Goal: Task Accomplishment & Management: Manage account settings

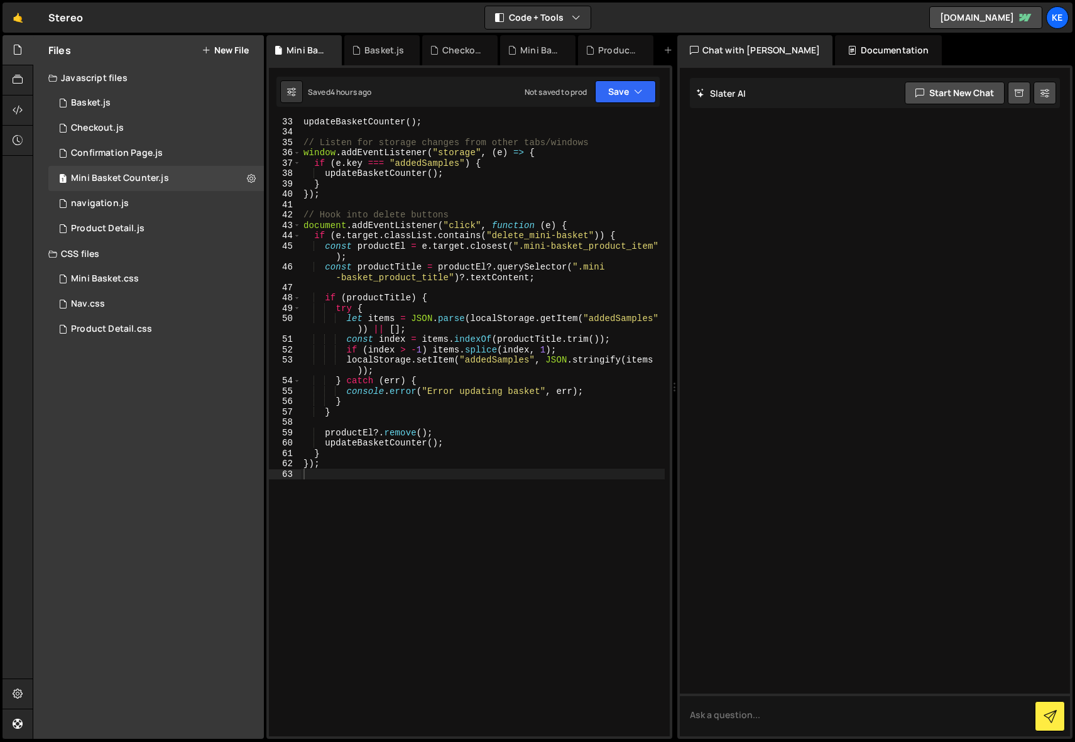
scroll to position [364, 0]
click at [1062, 20] on div "Ke" at bounding box center [1057, 17] width 23 height 23
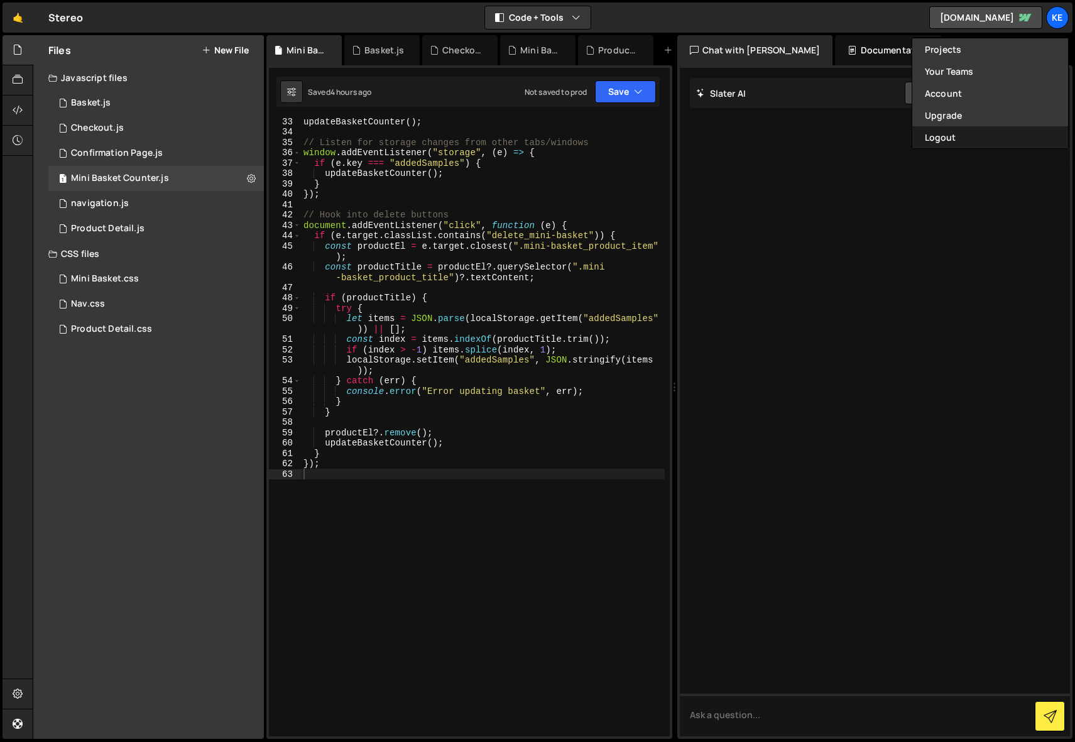
click at [951, 133] on button "Logout" at bounding box center [990, 137] width 156 height 22
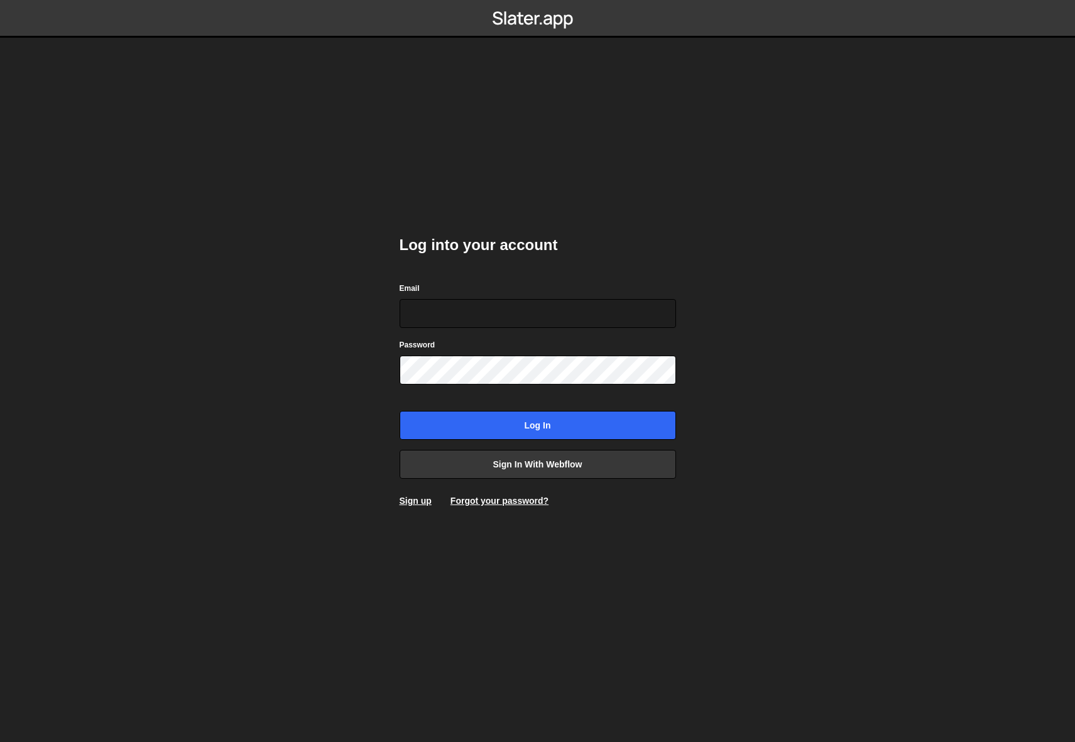
type input "team@easiserv.com"
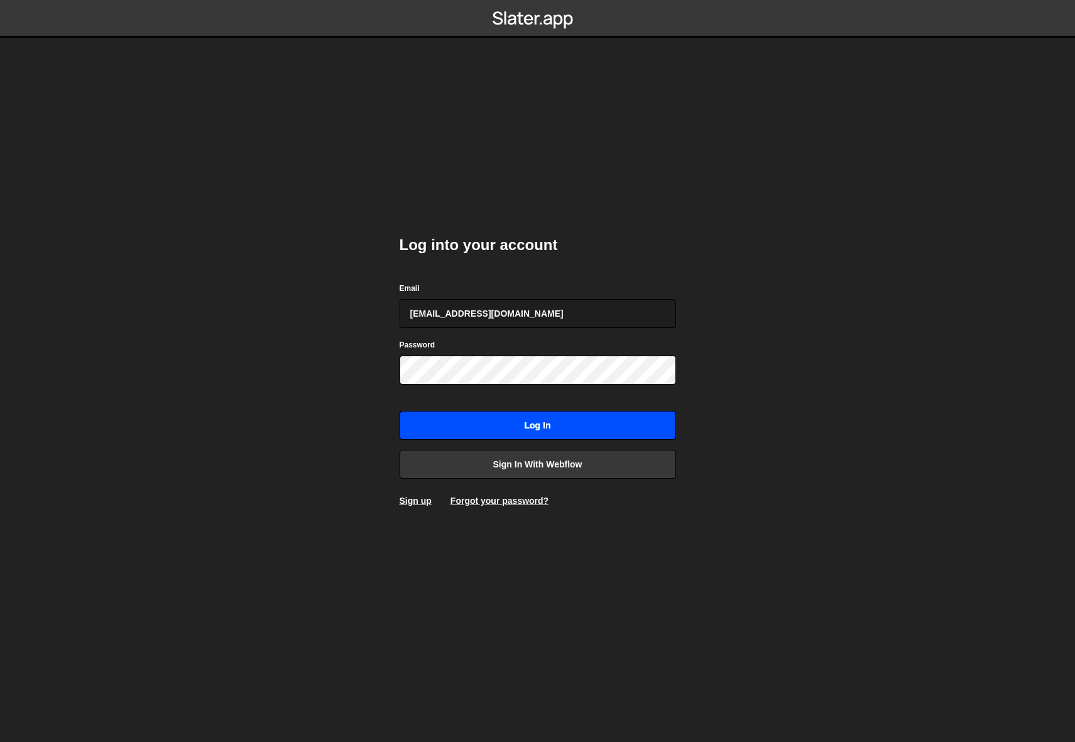
click at [508, 433] on input "Log in" at bounding box center [538, 425] width 276 height 29
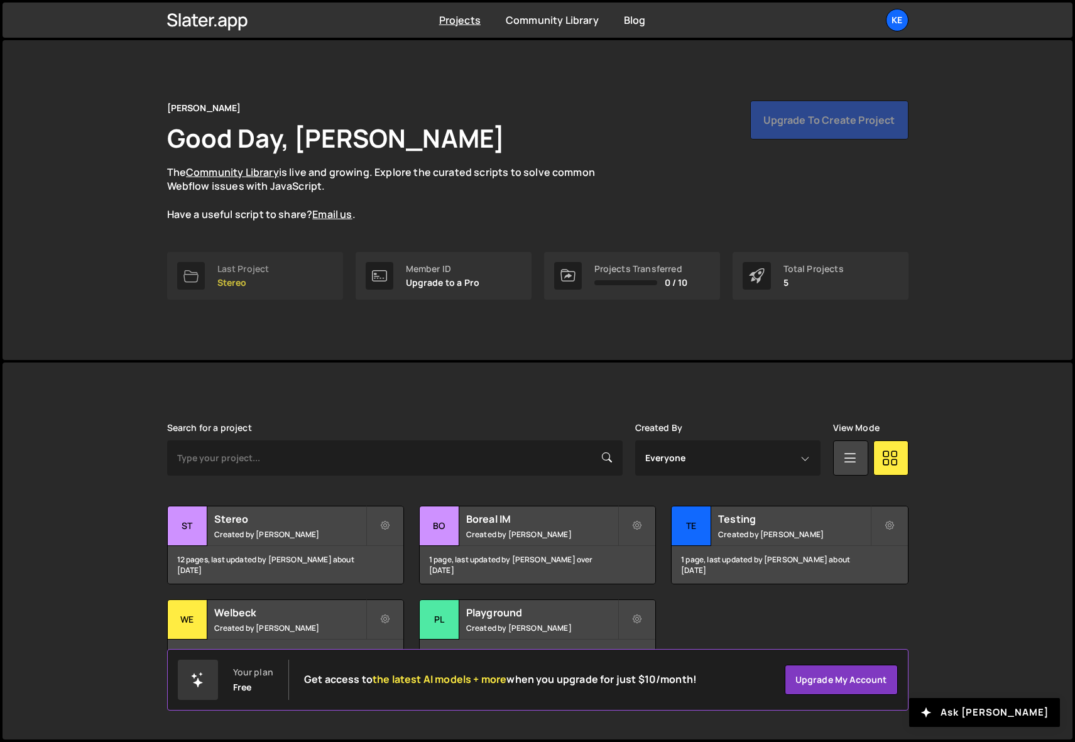
click at [227, 278] on p "Stereo" at bounding box center [243, 283] width 52 height 10
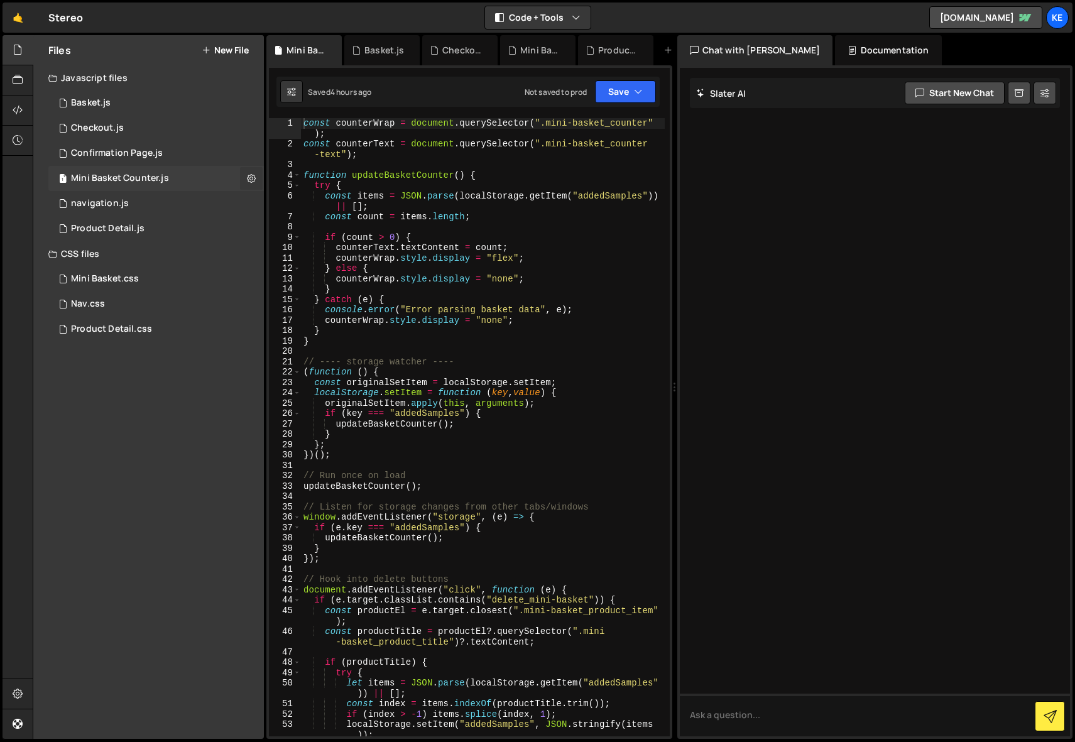
click at [249, 177] on icon at bounding box center [251, 178] width 9 height 12
click at [241, 335] on div "Product Detail.css 0" at bounding box center [155, 329] width 215 height 25
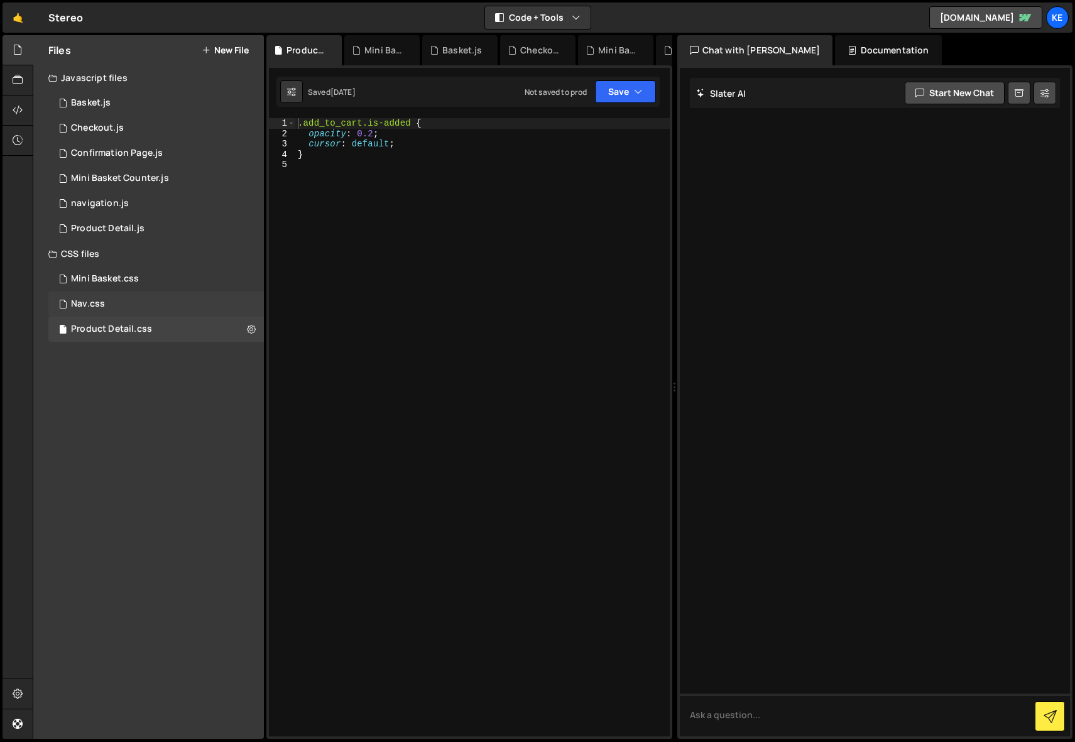
click at [114, 302] on div "Nav.css 0" at bounding box center [155, 303] width 215 height 25
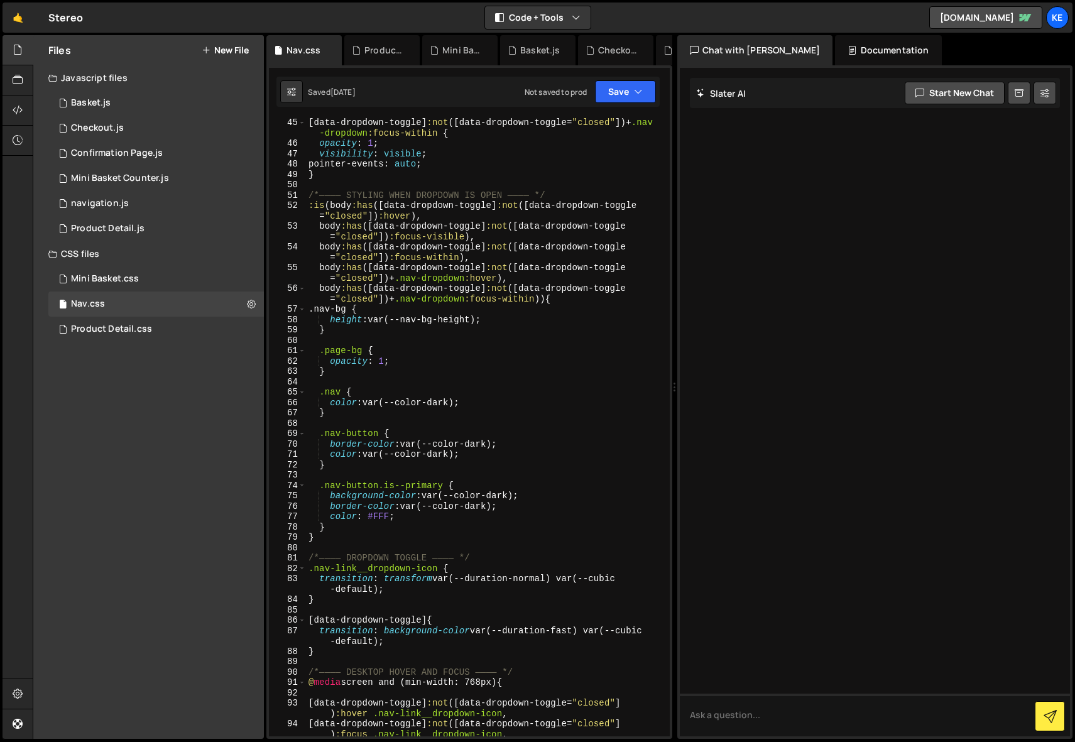
scroll to position [649, 0]
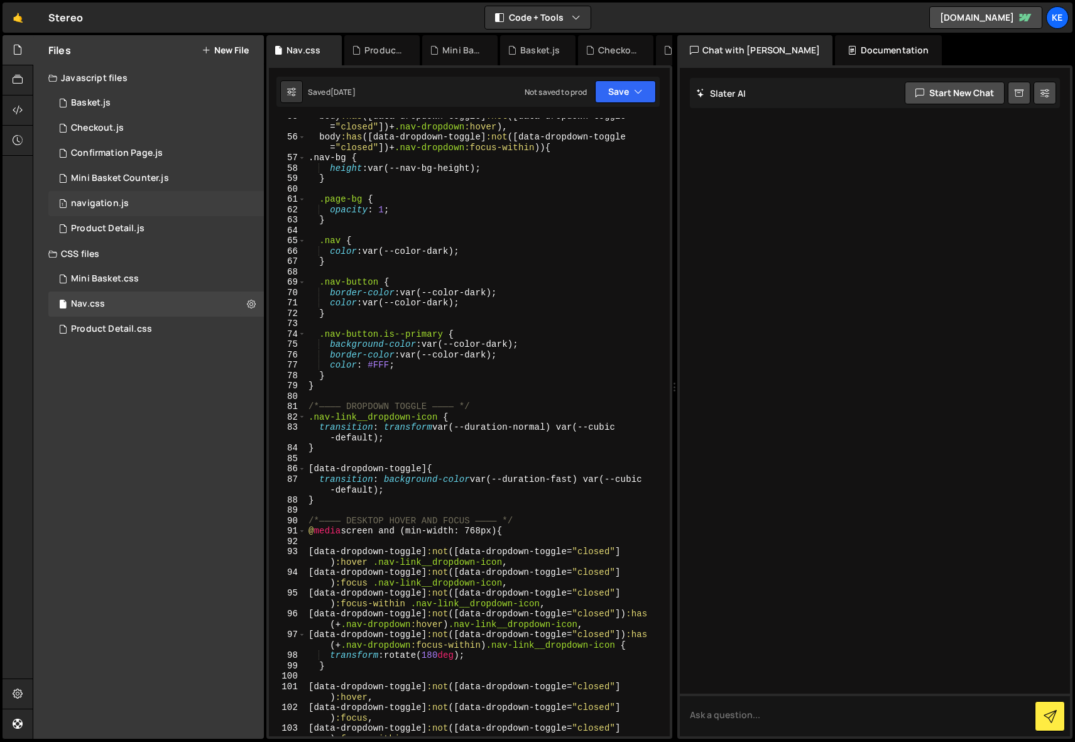
click at [102, 207] on div "navigation.js" at bounding box center [100, 203] width 58 height 11
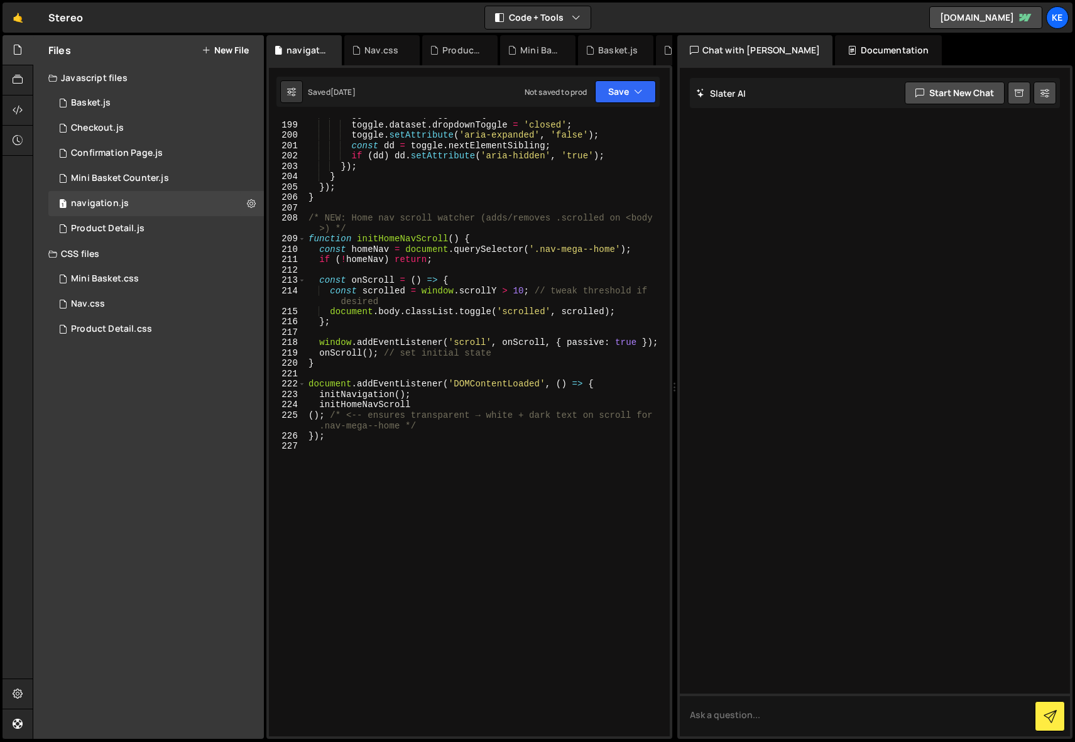
scroll to position [2175, 0]
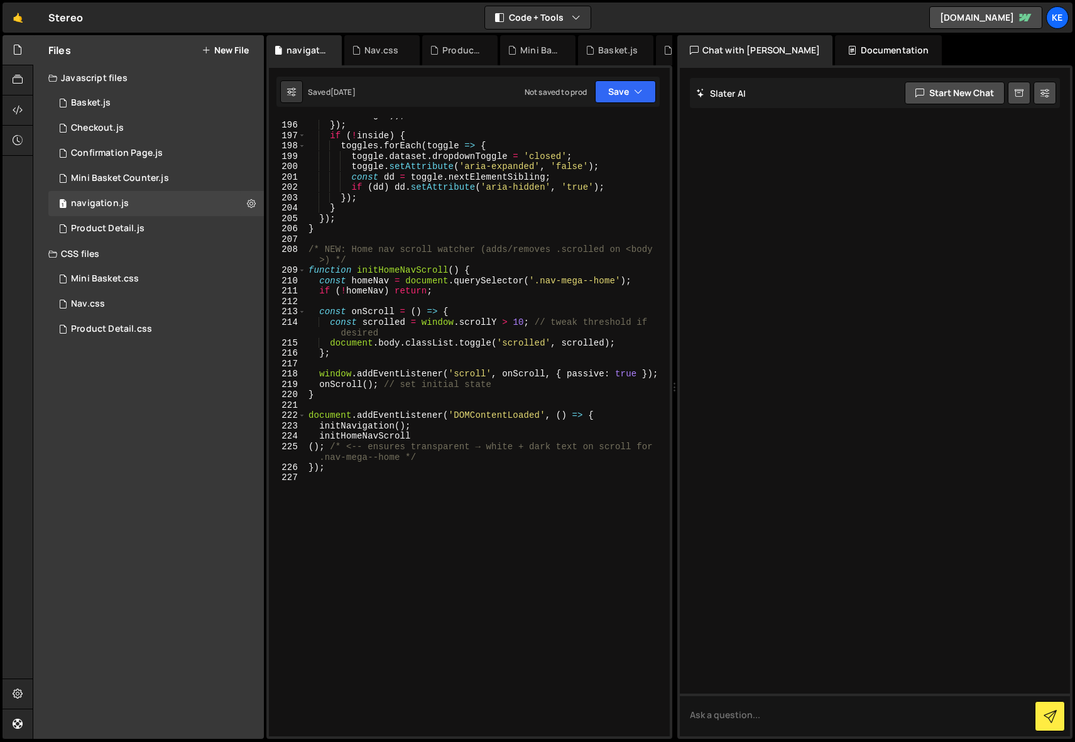
click at [665, 653] on div "XXXXXXXXXXXXXXXXXXXXXXXXXXXXXXXXXXXXXXXXXXXXXXXXXXXXXXXXXXXXXXXXXXXXXXXXXXXXXXX…" at bounding box center [469, 401] width 406 height 673
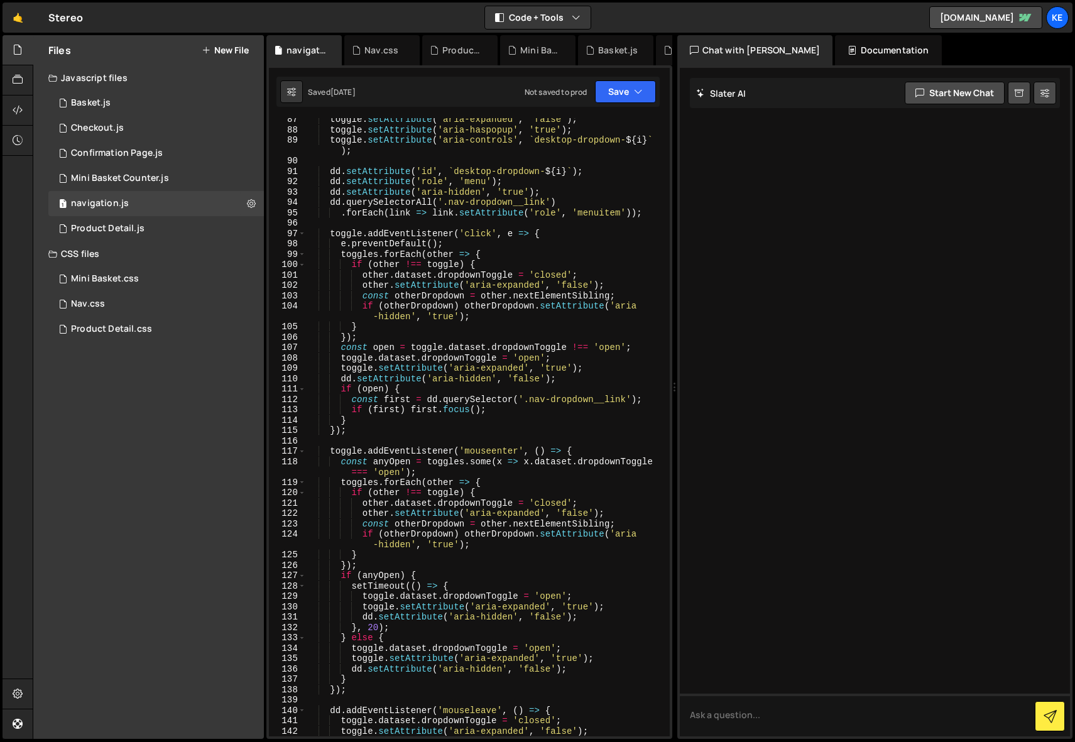
scroll to position [0, 0]
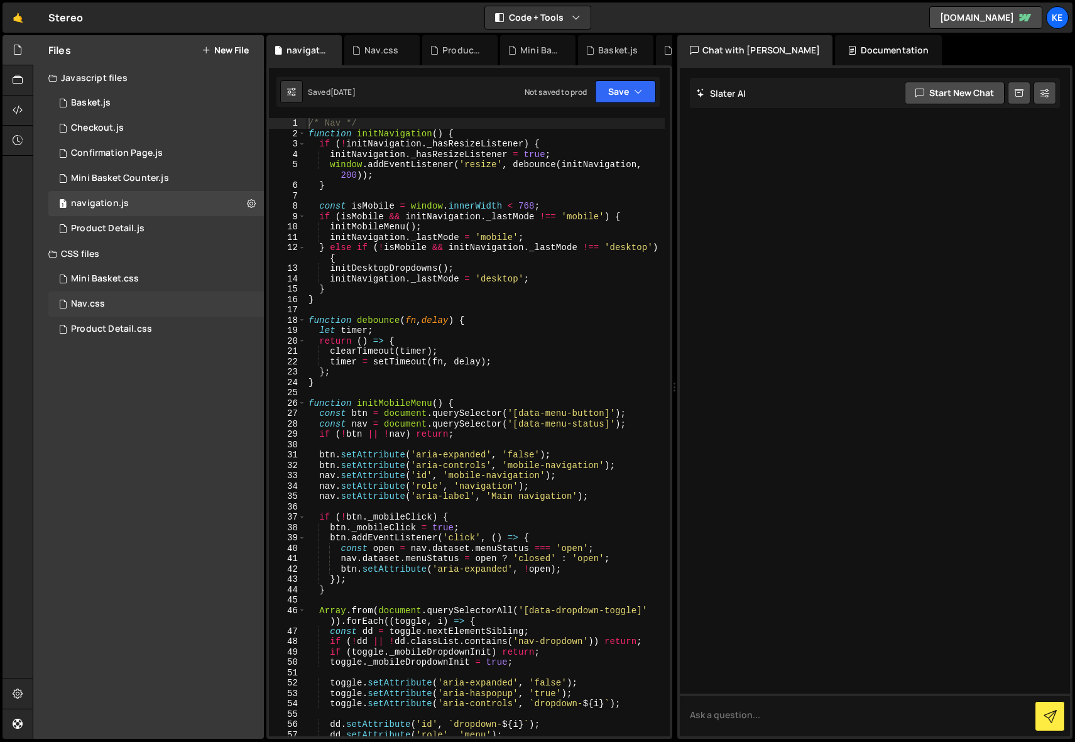
click at [87, 307] on div "Nav.css" at bounding box center [88, 303] width 34 height 11
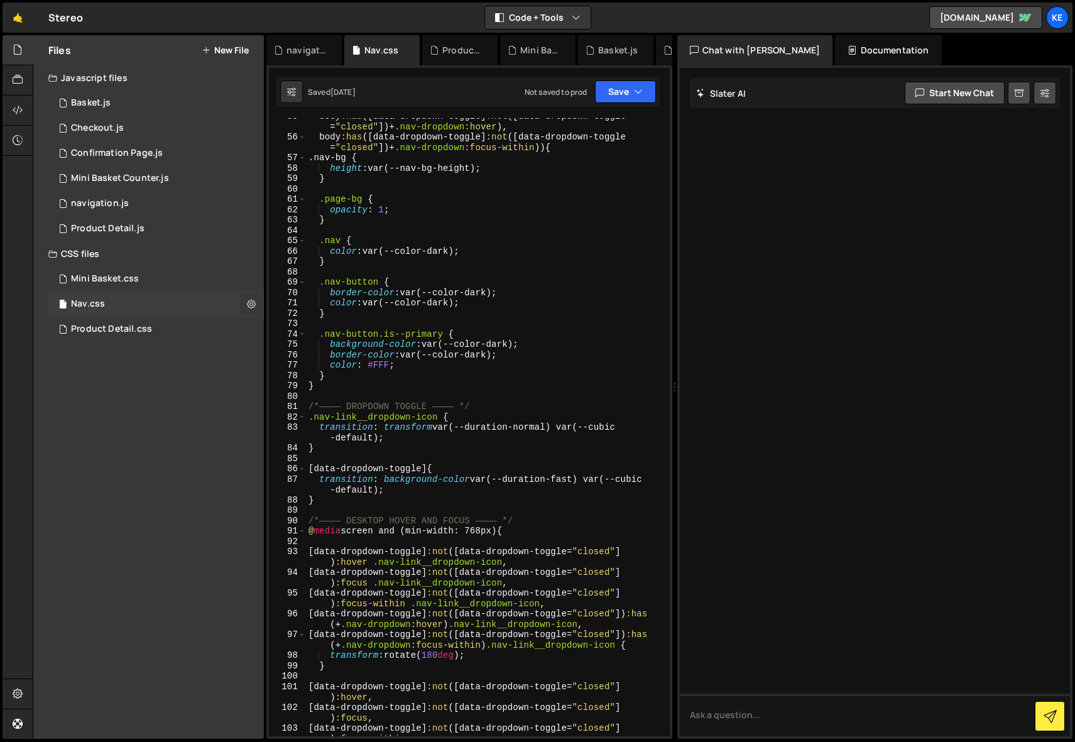
click at [252, 307] on icon at bounding box center [251, 304] width 9 height 12
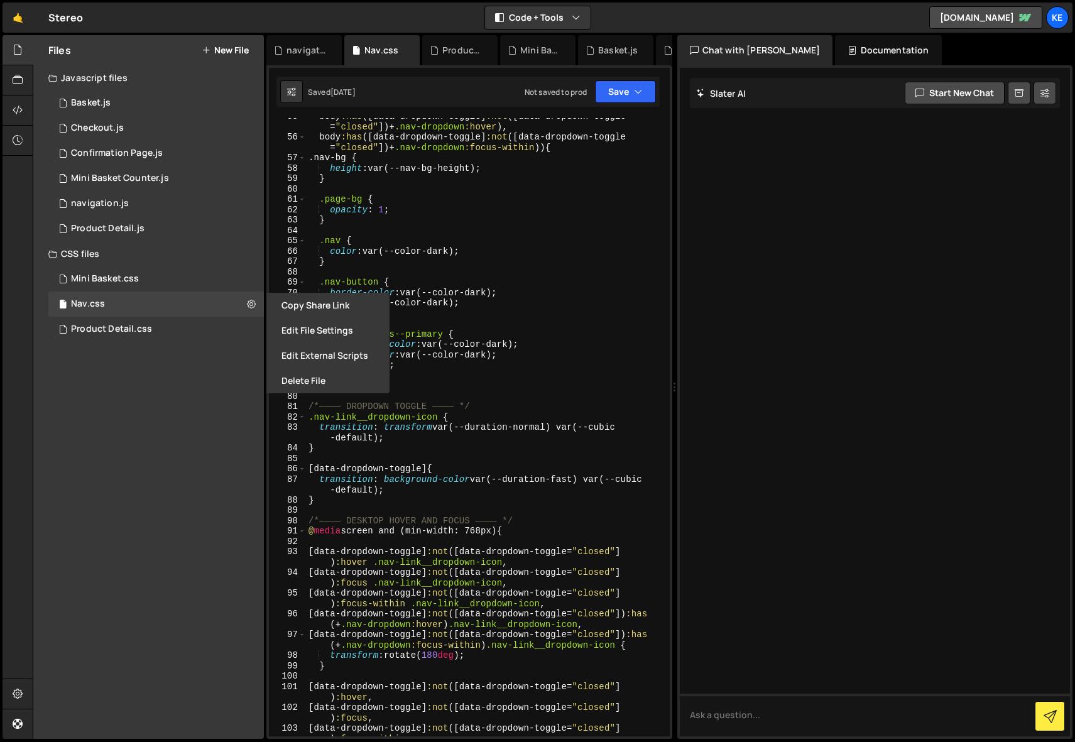
click at [210, 421] on div "Files New File Javascript files 1 Basket.js 0 1 Checkout.js 0 1 Confirmation Pa…" at bounding box center [148, 387] width 231 height 704
click at [221, 435] on div "Files New File Javascript files 1 Basket.js 0 1 Checkout.js 0 1 Confirmation Pa…" at bounding box center [148, 387] width 231 height 704
click at [636, 92] on icon "button" at bounding box center [638, 91] width 9 height 13
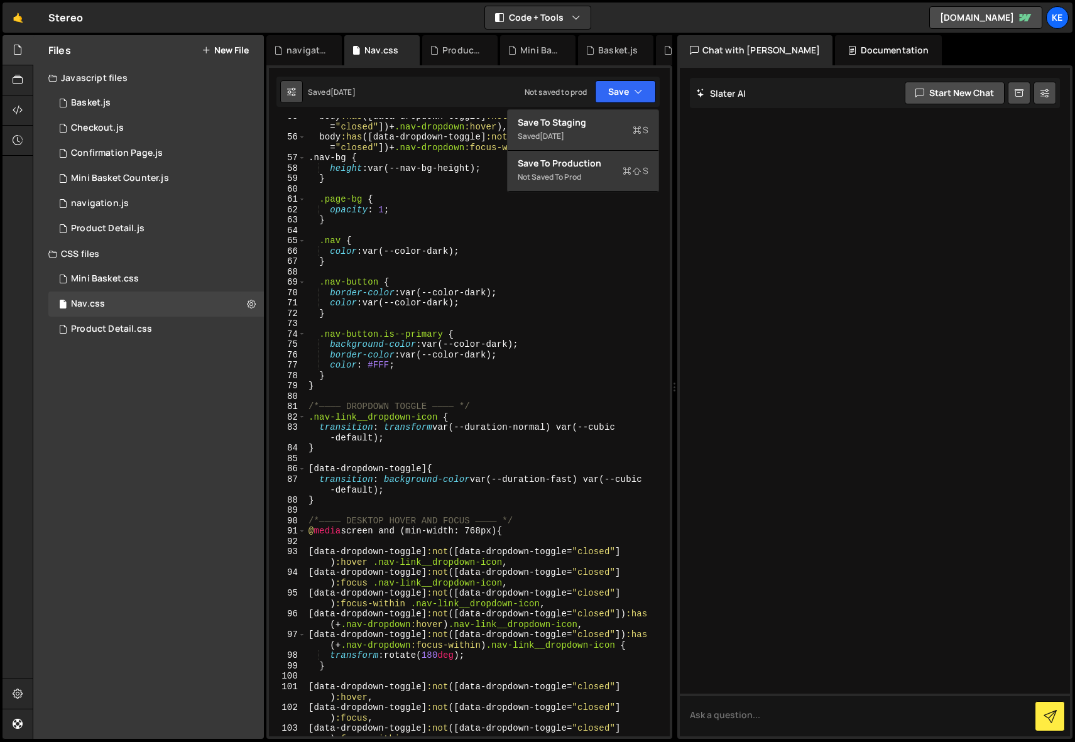
click at [296, 87] on button at bounding box center [291, 91] width 23 height 23
select select "editor"
select select "ace/theme/monokai"
type input "14"
checkbox input "true"
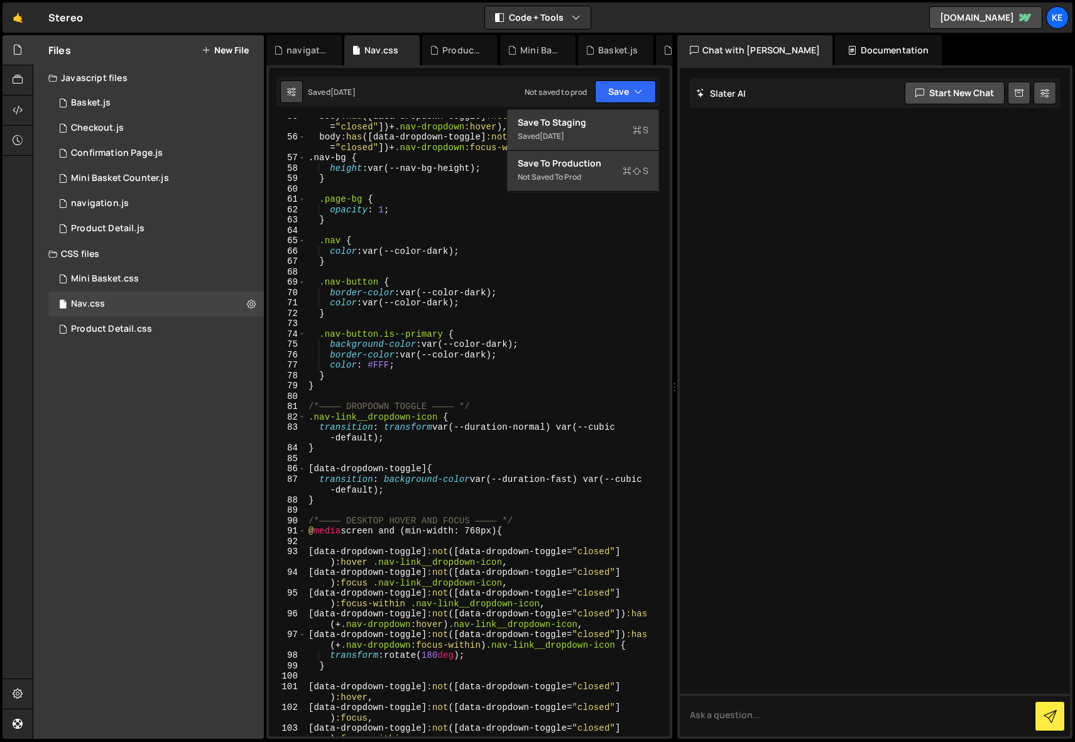
checkbox input "true"
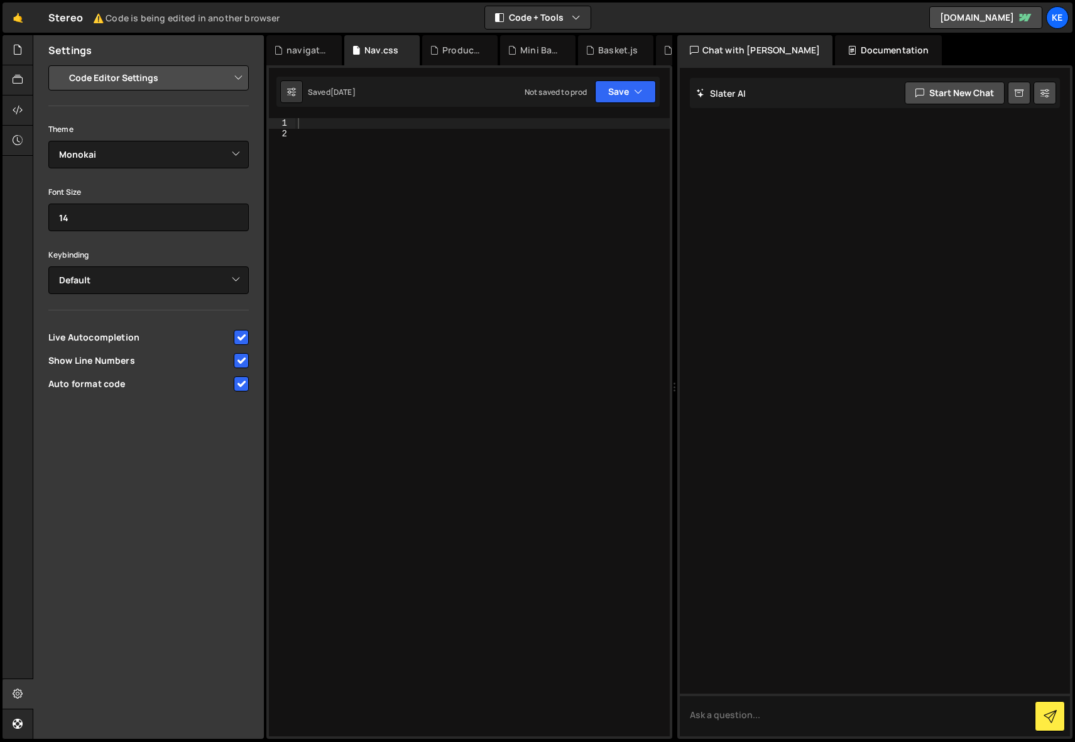
click at [234, 81] on select "Project Settings Code Editor Settings Chat Settings" at bounding box center [151, 78] width 184 height 28
